Goal: Task Accomplishment & Management: Manage account settings

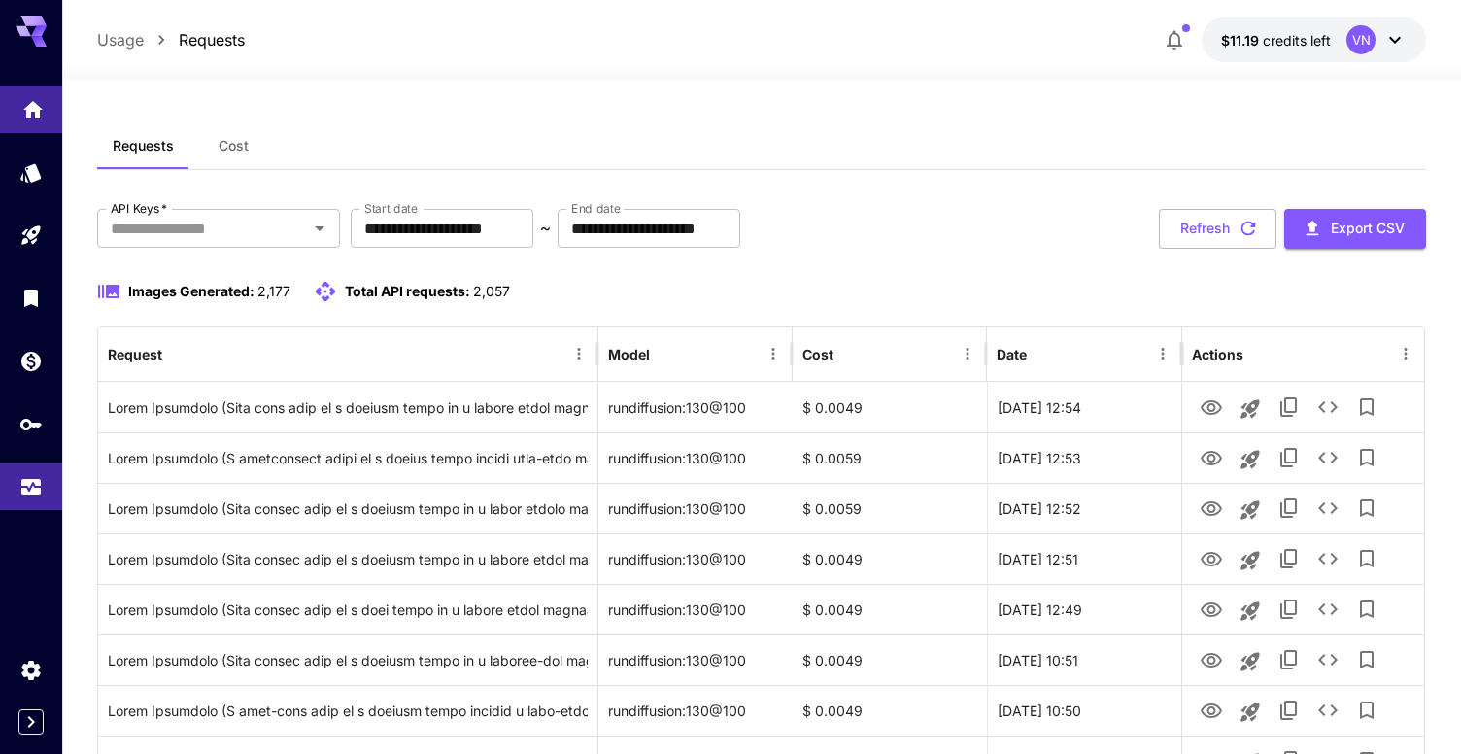
click at [40, 117] on link at bounding box center [31, 109] width 62 height 48
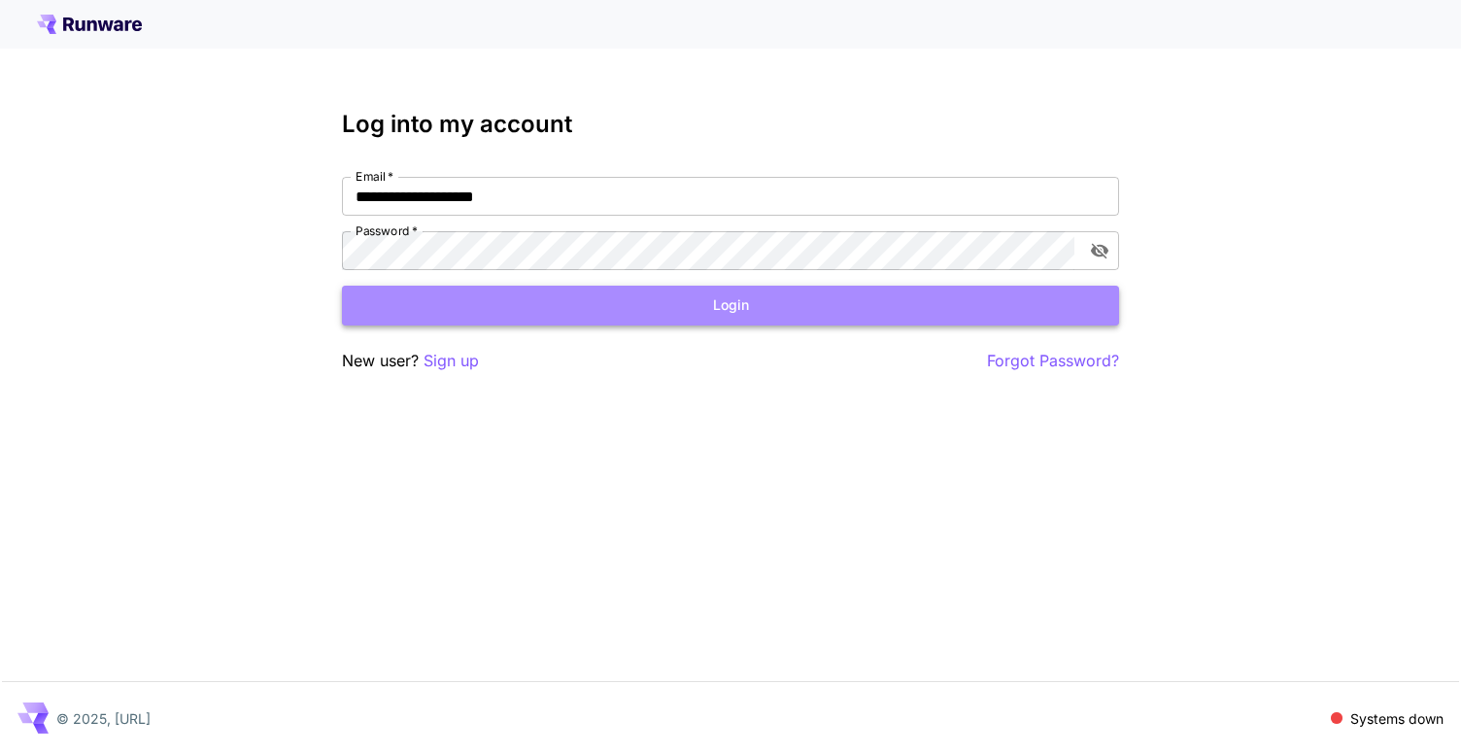
click at [684, 310] on button "Login" at bounding box center [730, 306] width 777 height 40
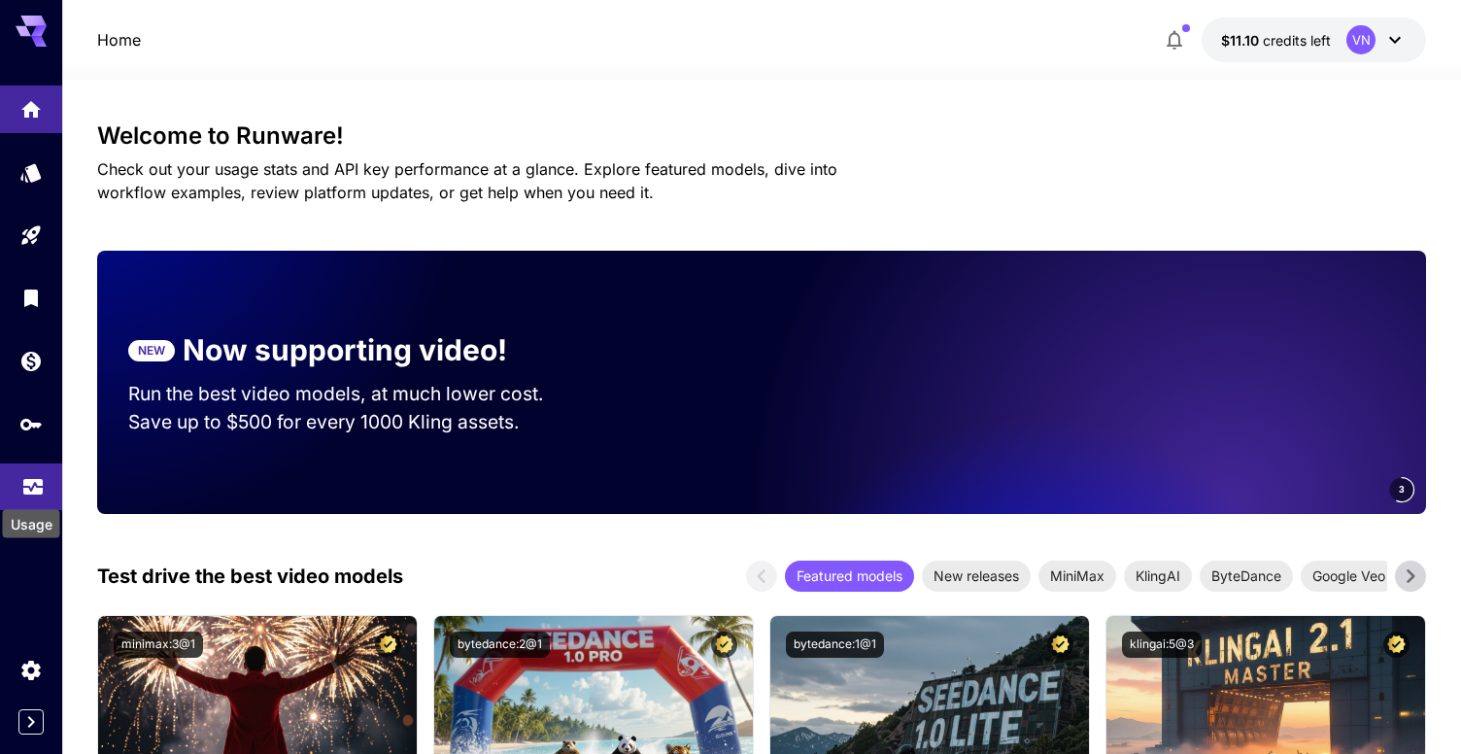
click at [29, 483] on icon "Usage" at bounding box center [32, 480] width 23 height 23
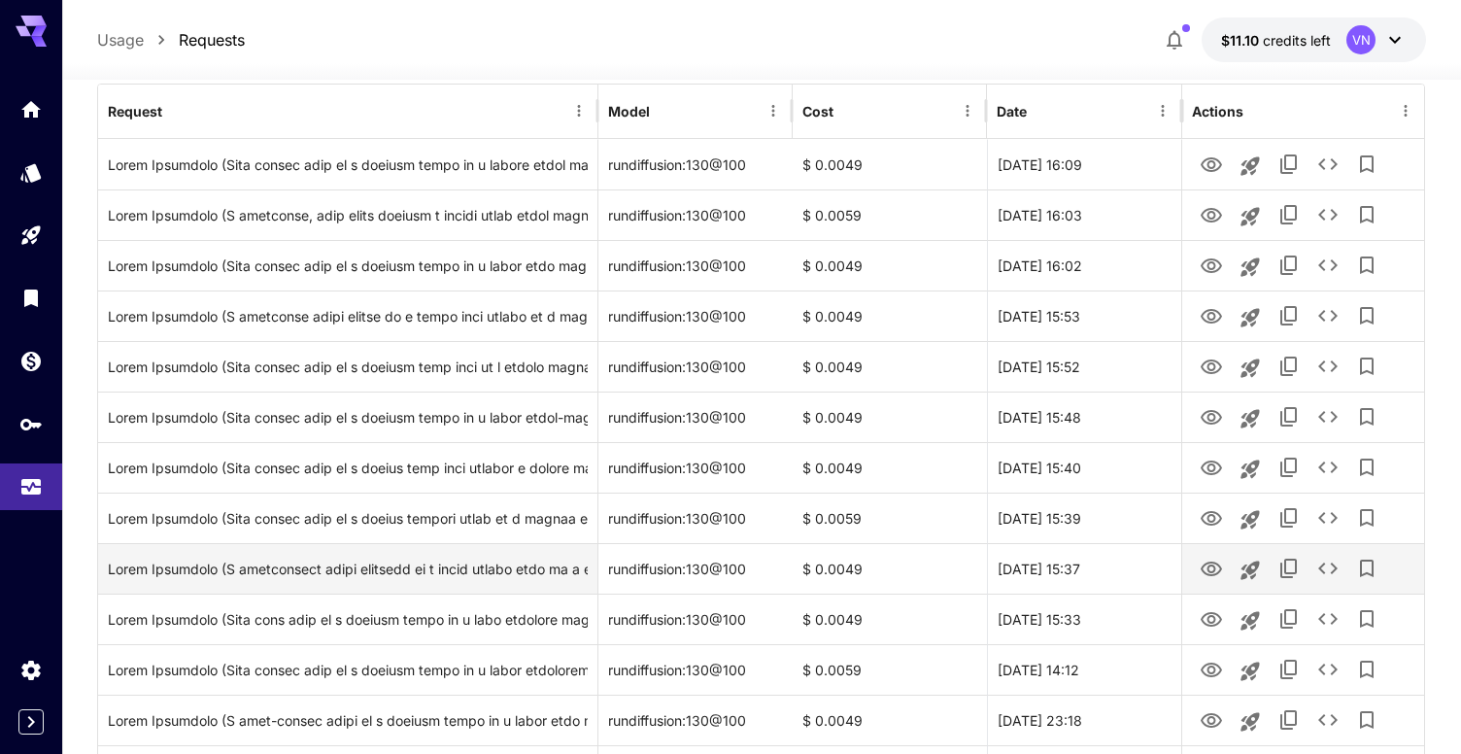
scroll to position [245, 0]
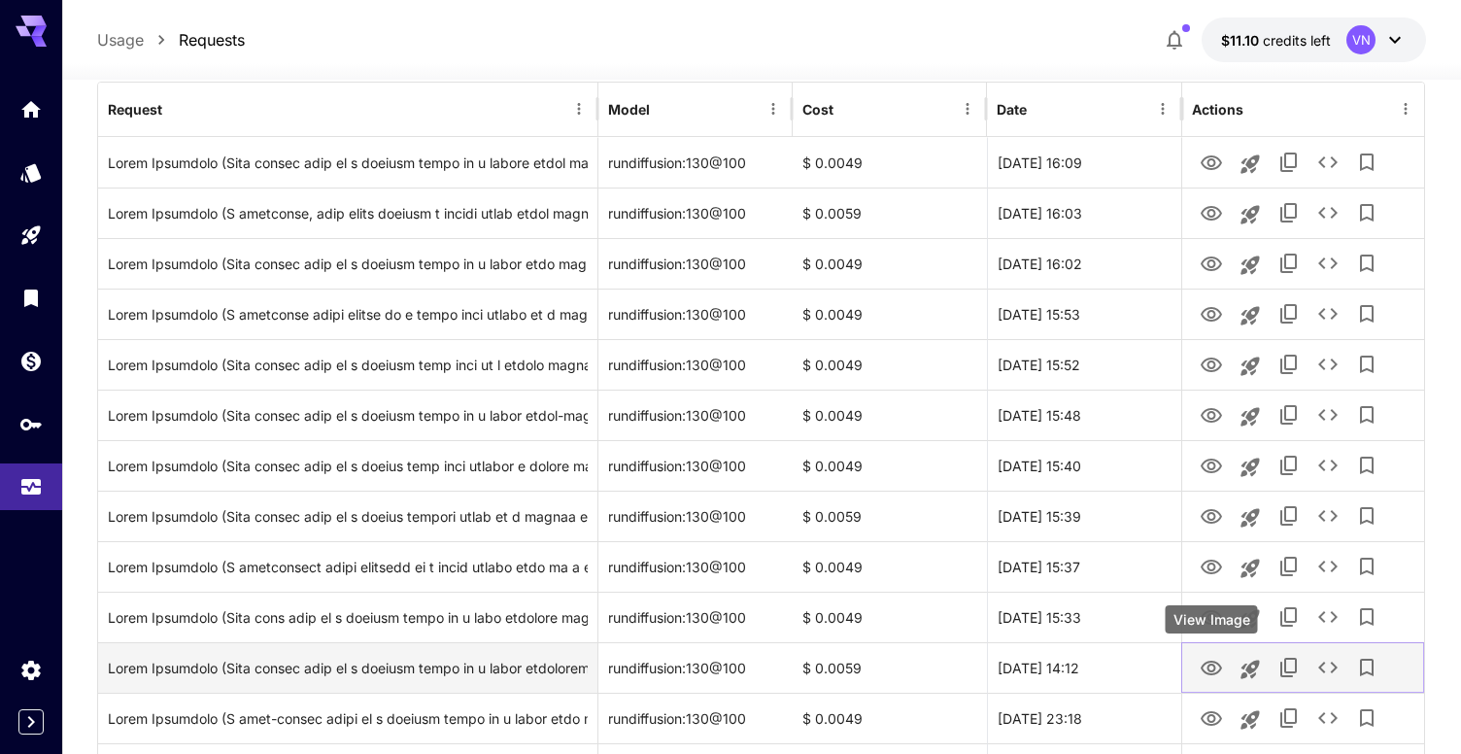
click at [1216, 669] on icon "View Image" at bounding box center [1211, 668] width 23 height 23
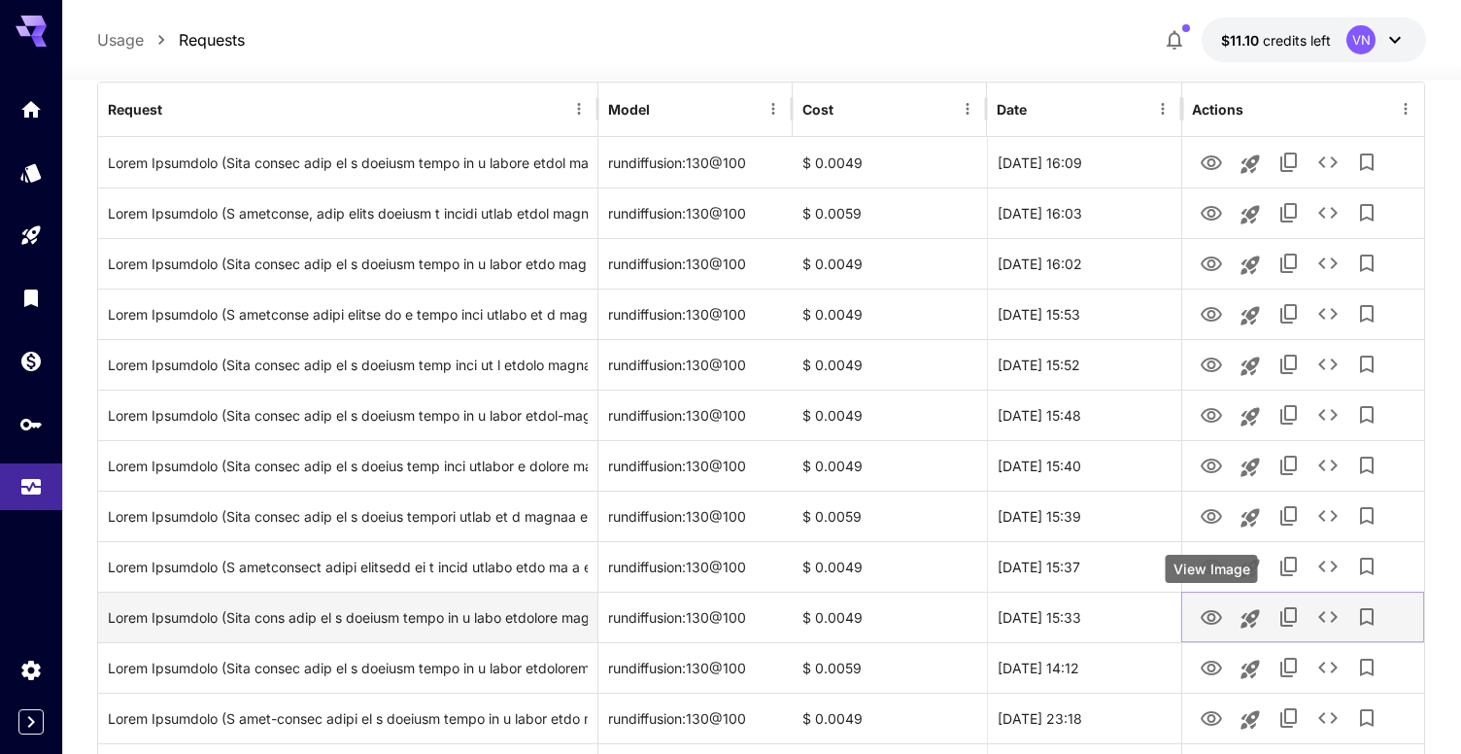
click at [1207, 615] on icon "View Image" at bounding box center [1211, 617] width 21 height 15
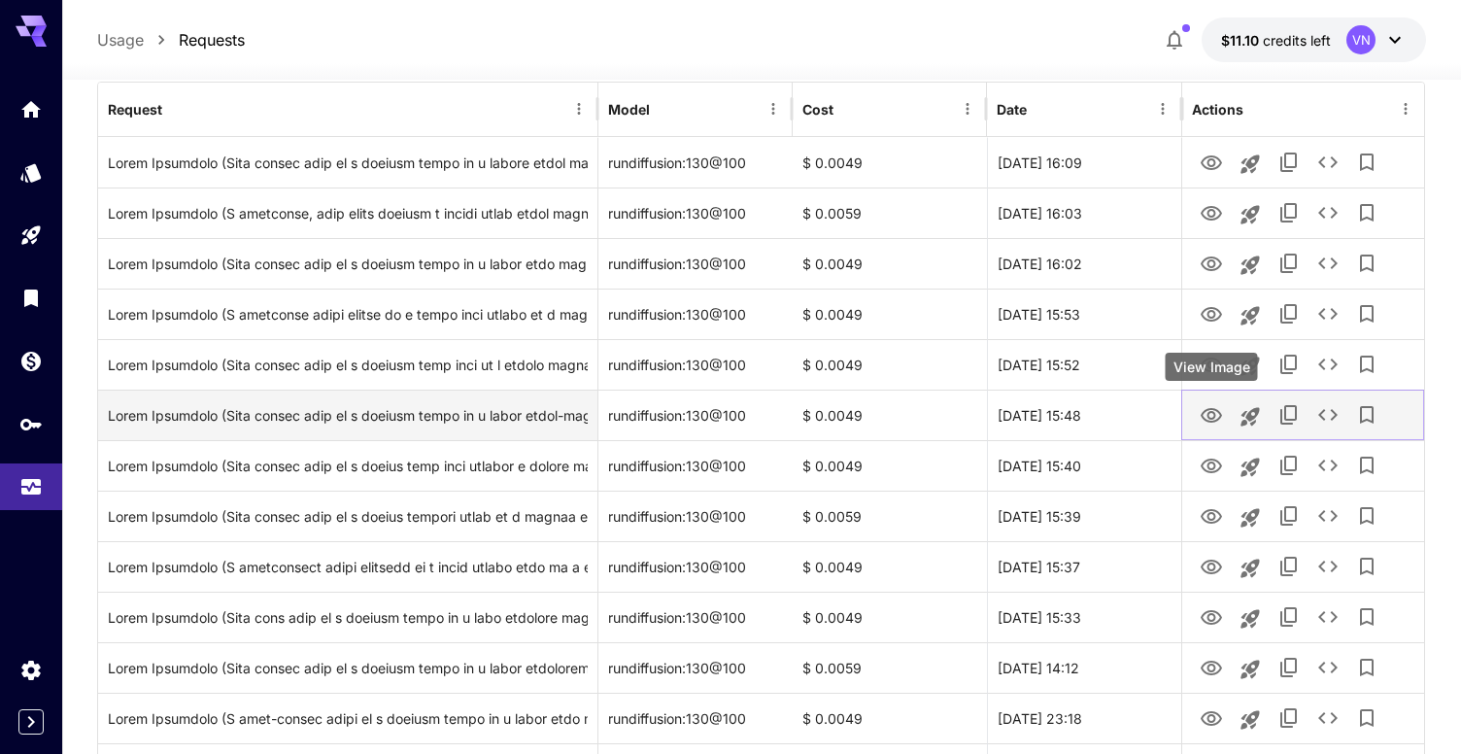
click at [1217, 415] on icon "View Image" at bounding box center [1211, 415] width 23 height 23
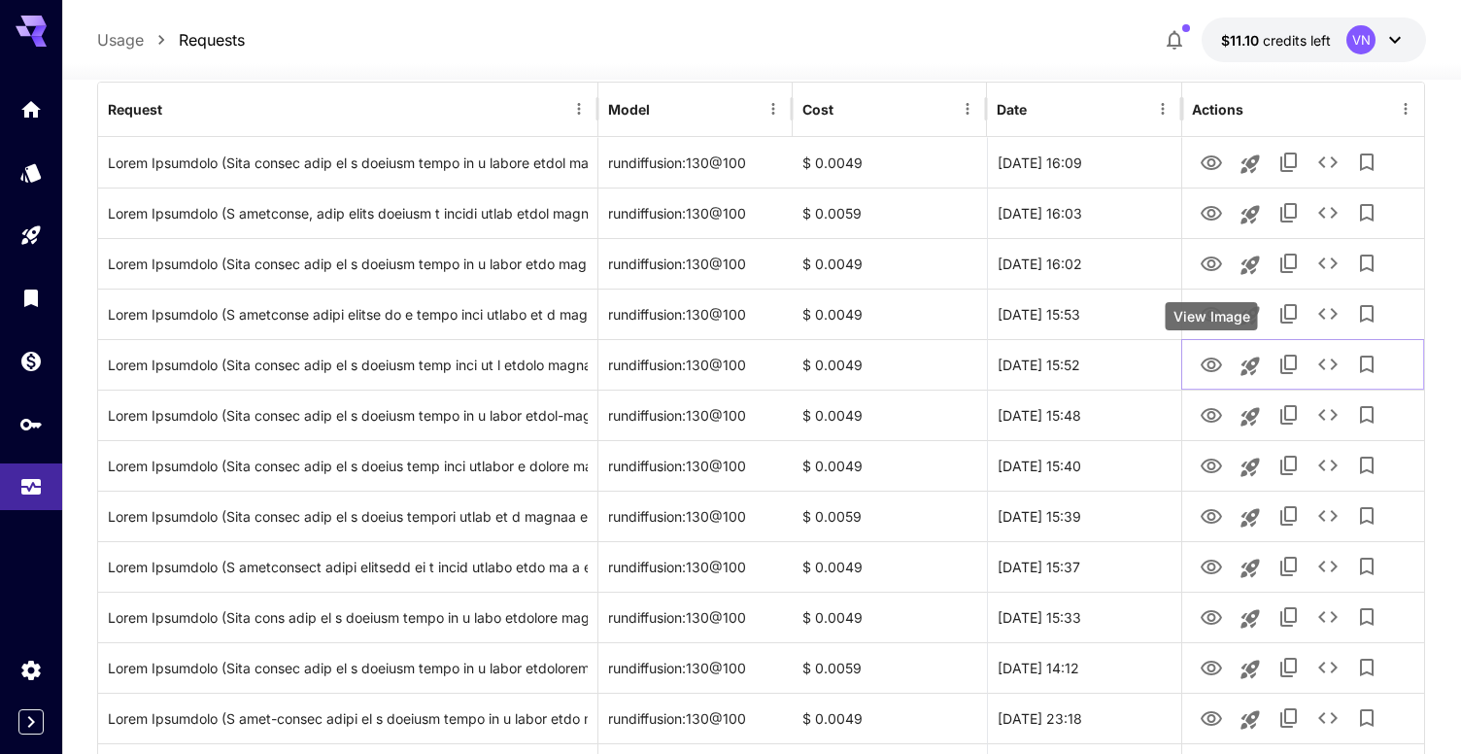
click at [1199, 313] on div "View Image" at bounding box center [1212, 316] width 92 height 28
click at [1210, 316] on div "View Image" at bounding box center [1212, 316] width 92 height 28
click at [1216, 270] on div "View Image" at bounding box center [1212, 266] width 92 height 28
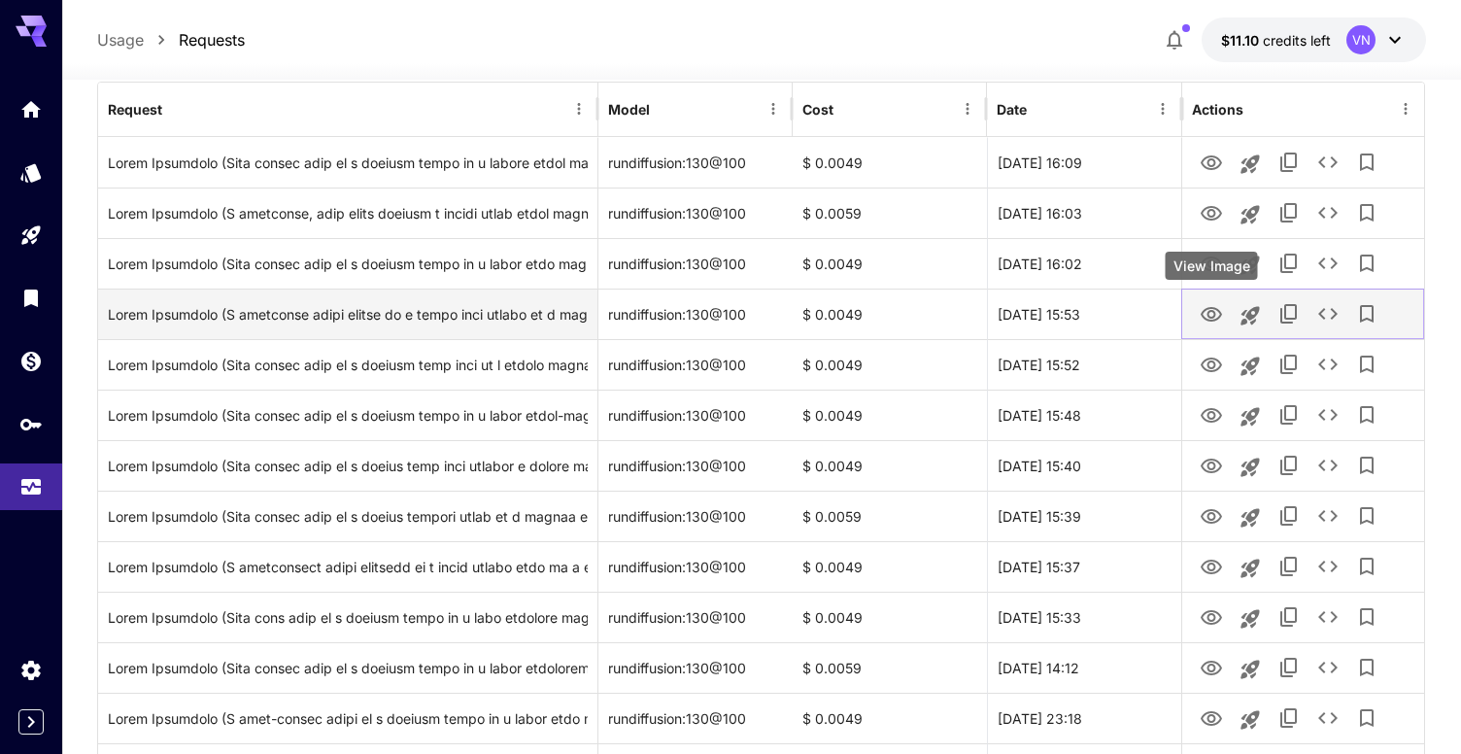
click at [1212, 316] on icon "View Image" at bounding box center [1211, 314] width 21 height 15
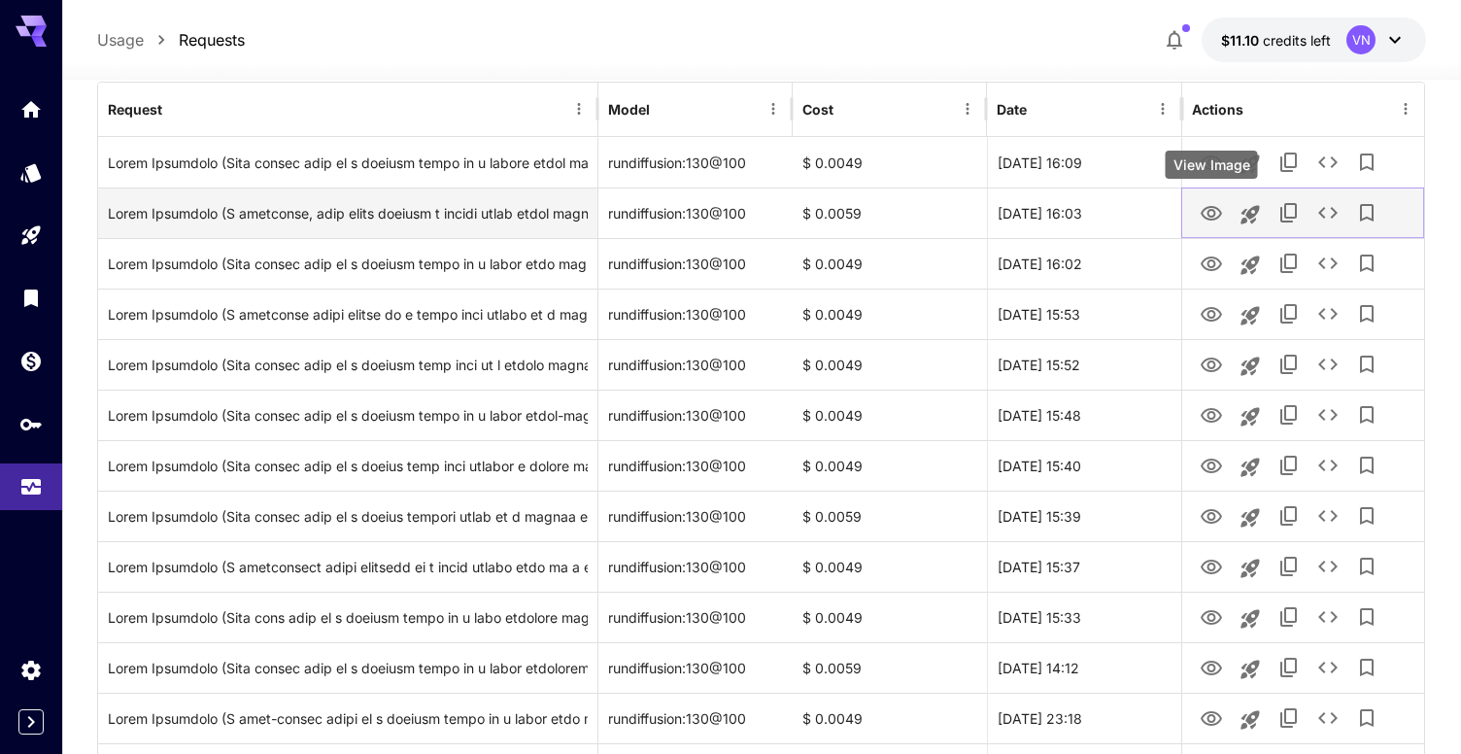
click at [1213, 224] on icon "View Image" at bounding box center [1211, 213] width 23 height 23
